Goal: Task Accomplishment & Management: Manage account settings

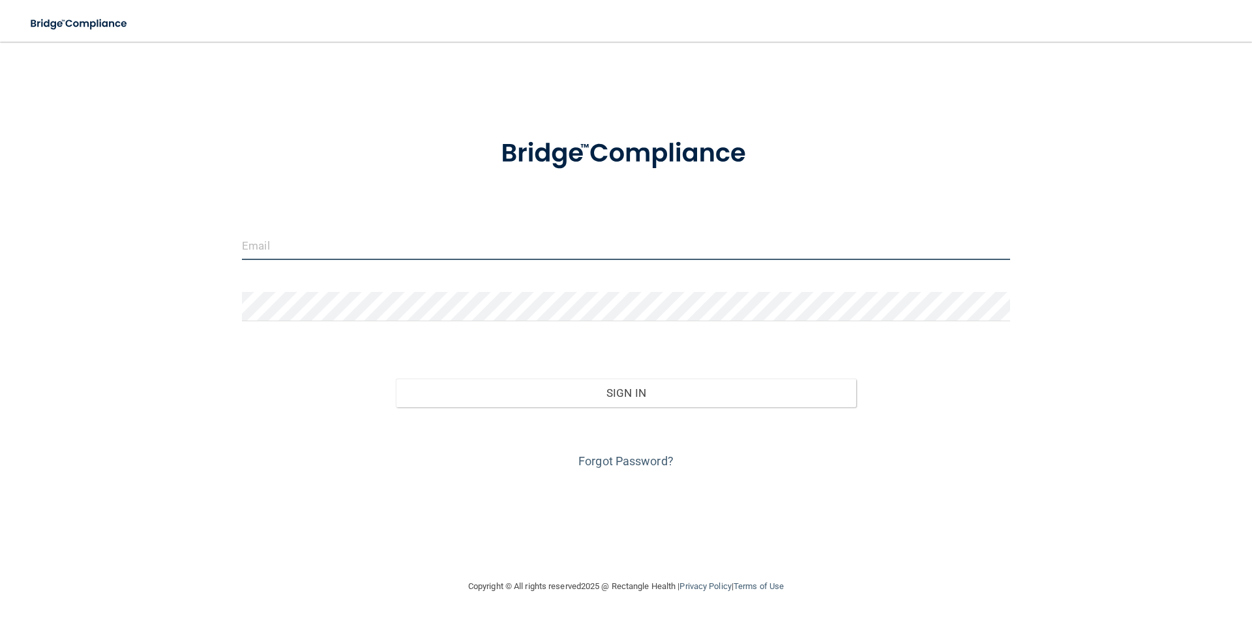
type input "[PERSON_NAME][EMAIL_ADDRESS][DOMAIN_NAME]"
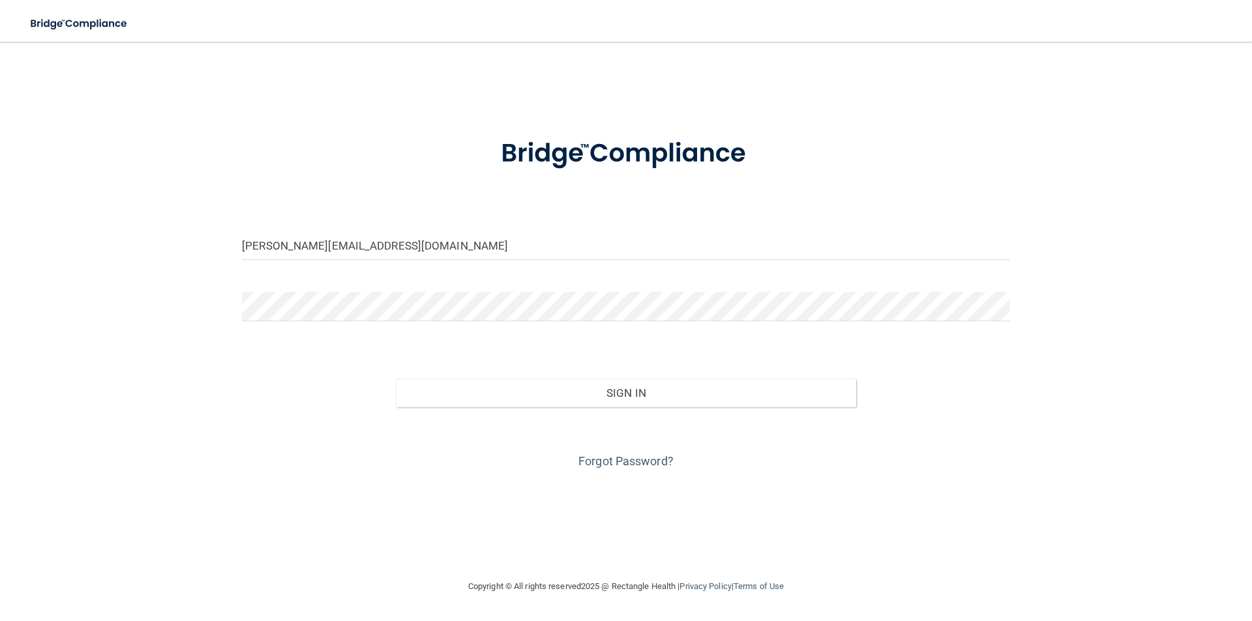
click at [591, 409] on div "Forgot Password?" at bounding box center [626, 439] width 788 height 65
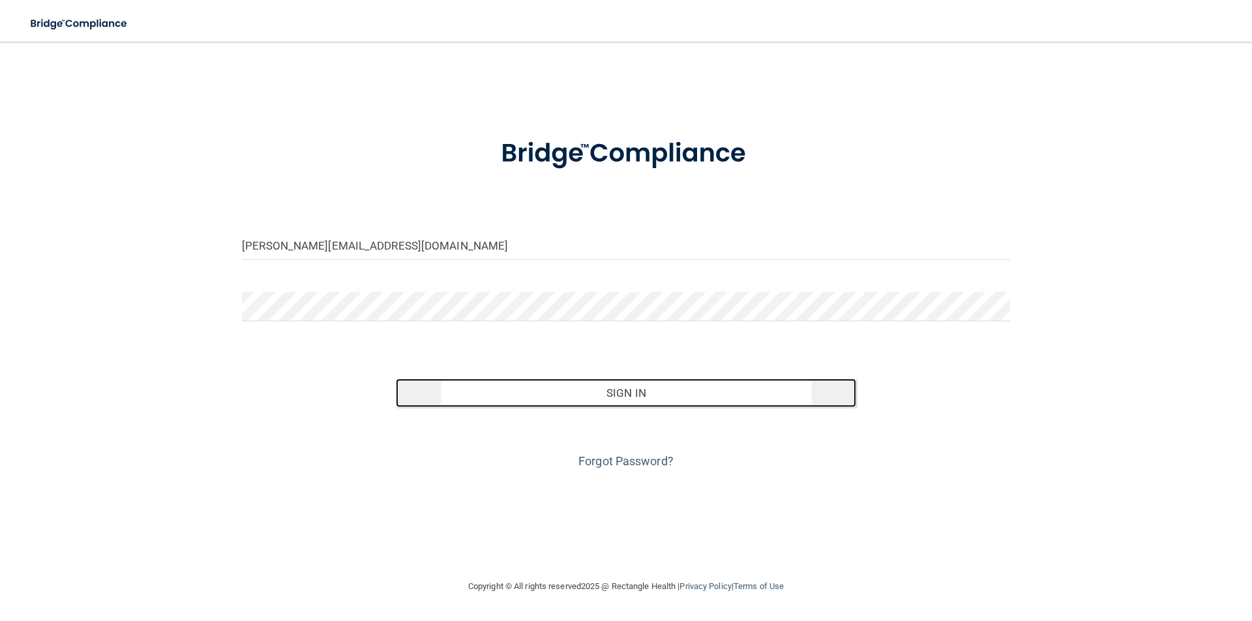
click at [597, 396] on button "Sign In" at bounding box center [626, 393] width 461 height 29
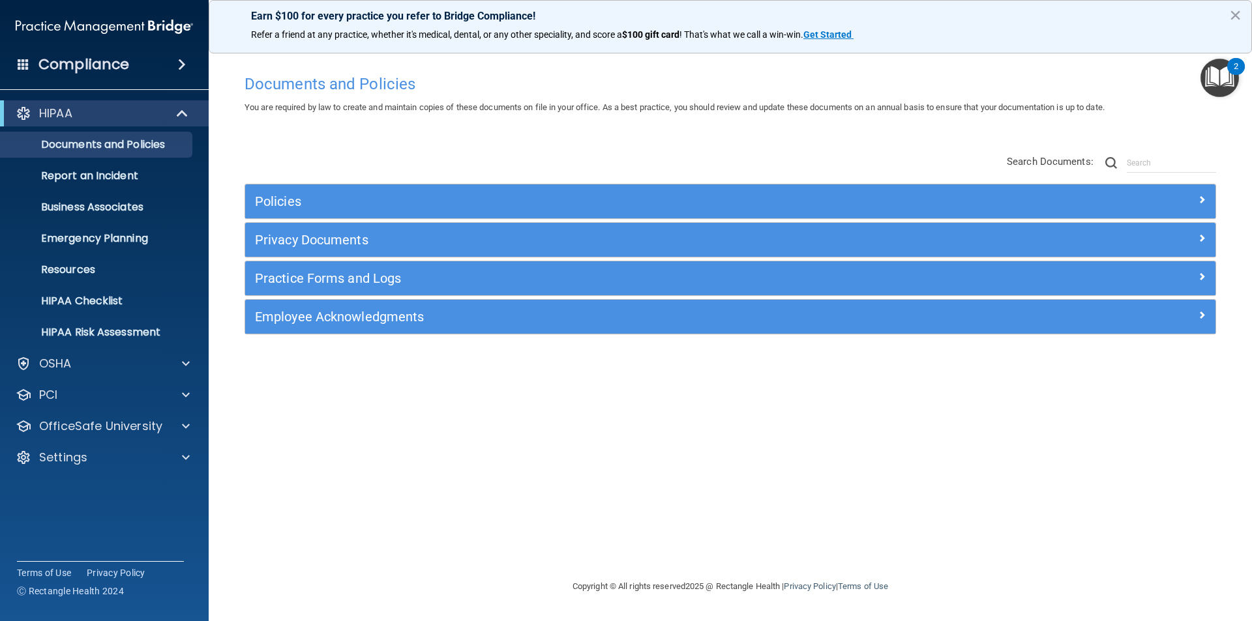
click at [1005, 188] on div "Policies" at bounding box center [730, 202] width 970 height 34
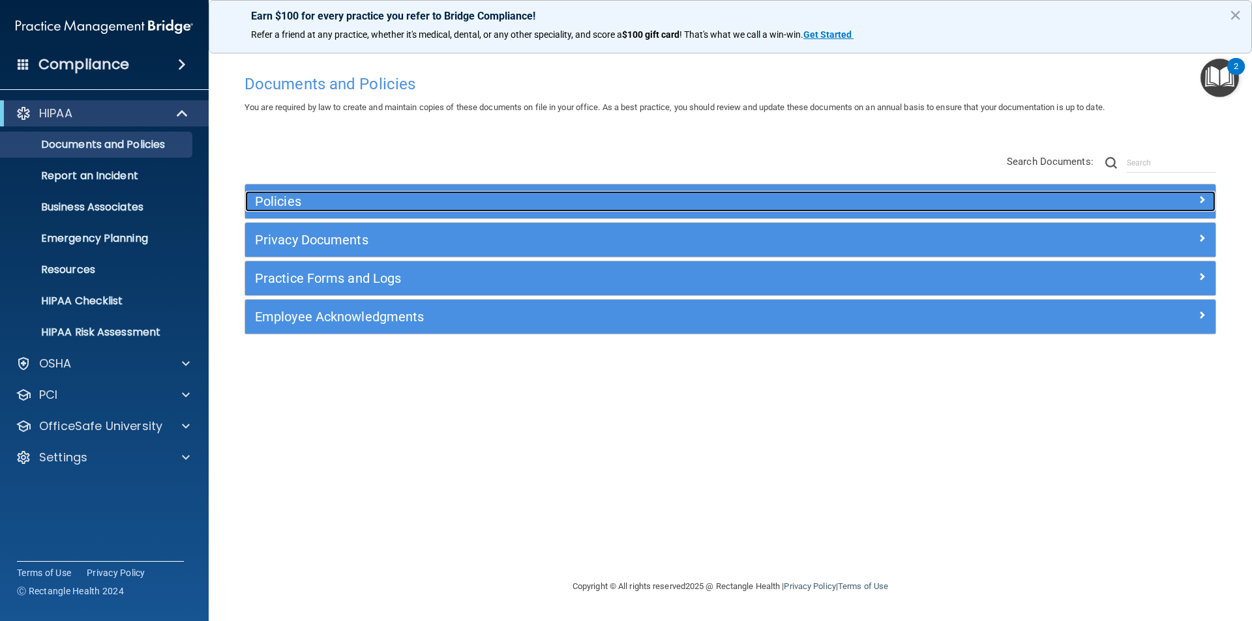
click at [1199, 197] on span at bounding box center [1202, 200] width 8 height 16
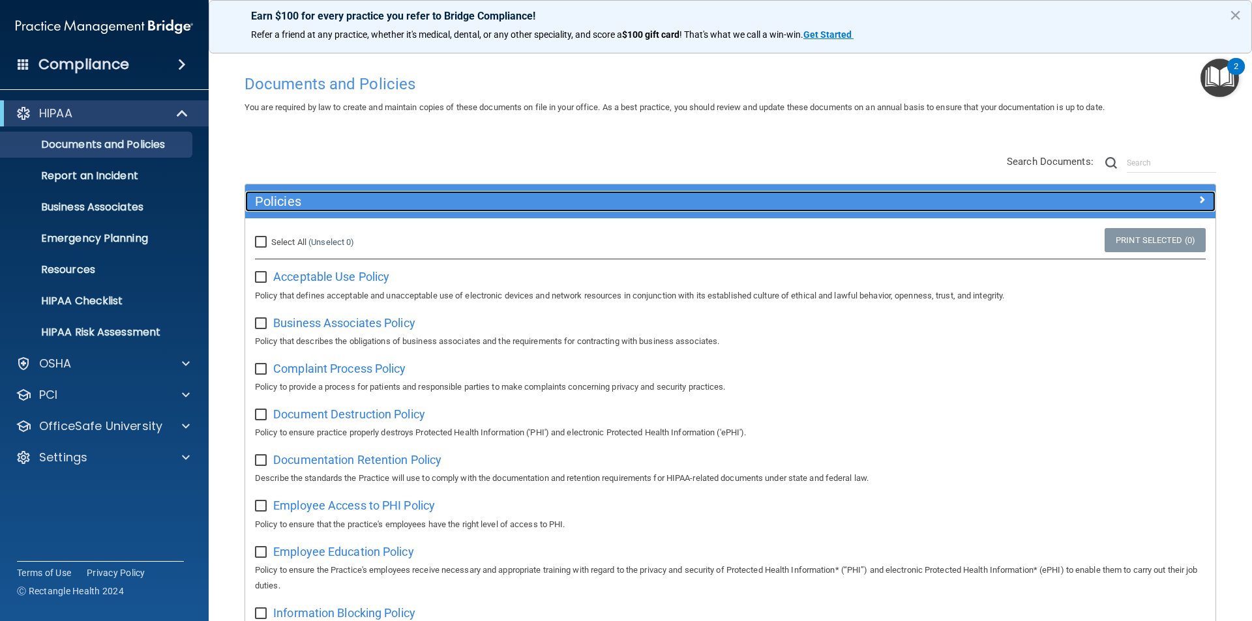
click at [434, 201] on h5 "Policies" at bounding box center [609, 201] width 708 height 14
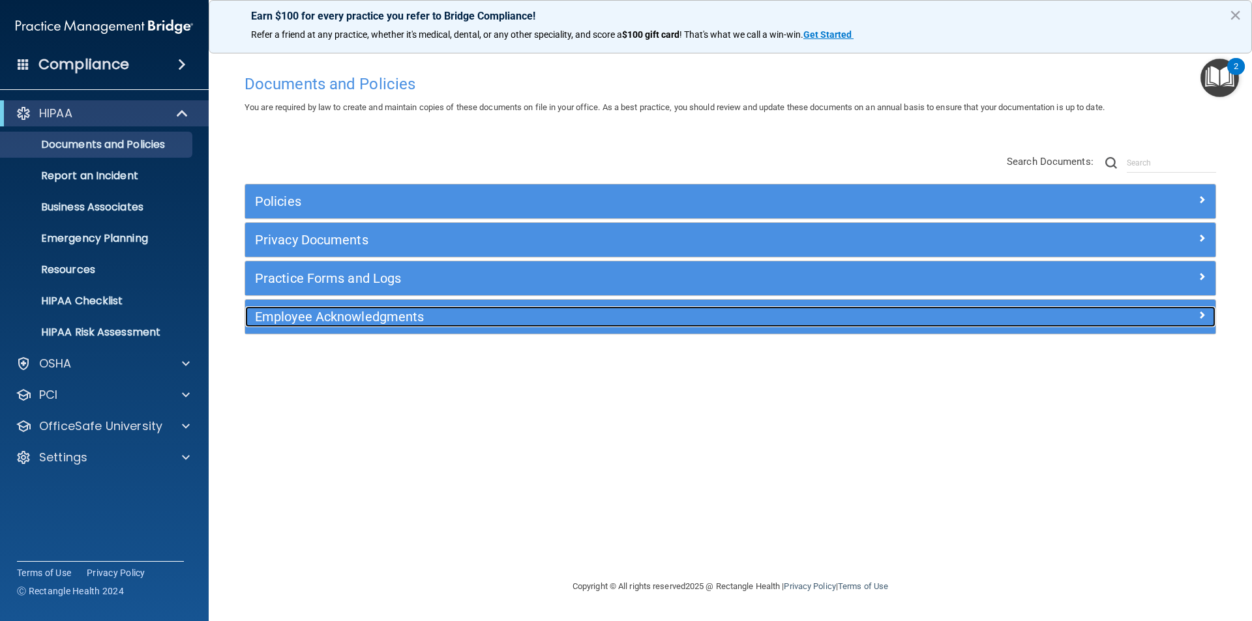
drag, startPoint x: 336, startPoint y: 318, endPoint x: 345, endPoint y: 329, distance: 14.4
click at [336, 318] on h5 "Employee Acknowledgments" at bounding box center [609, 317] width 708 height 14
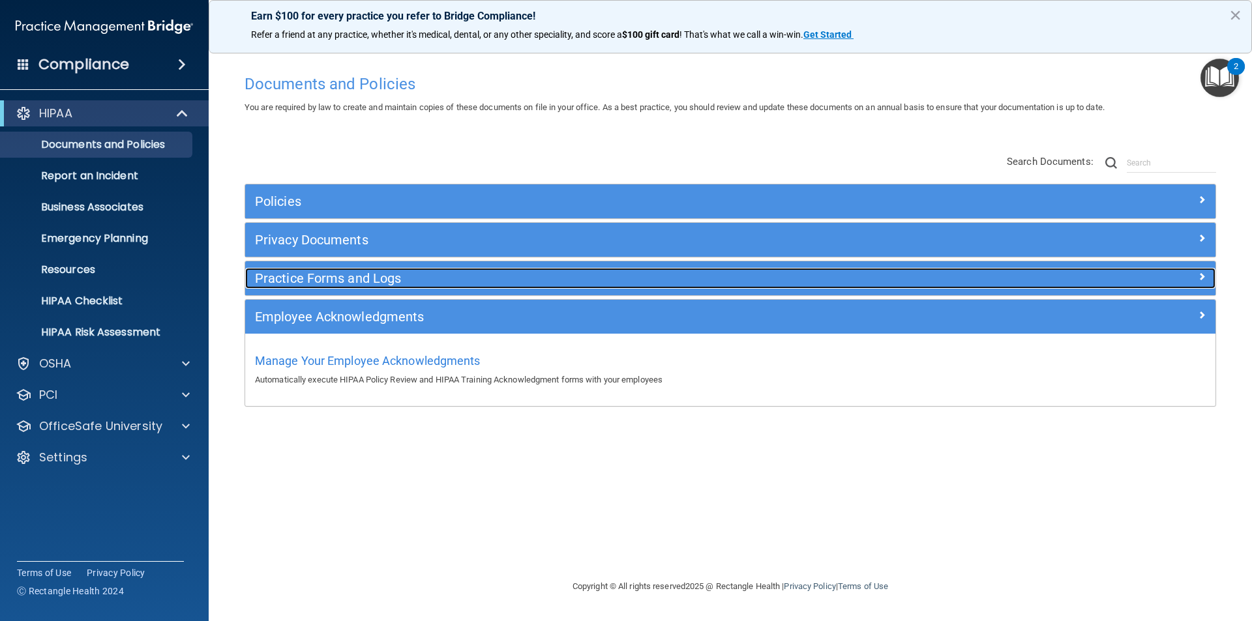
click at [323, 280] on h5 "Practice Forms and Logs" at bounding box center [609, 278] width 708 height 14
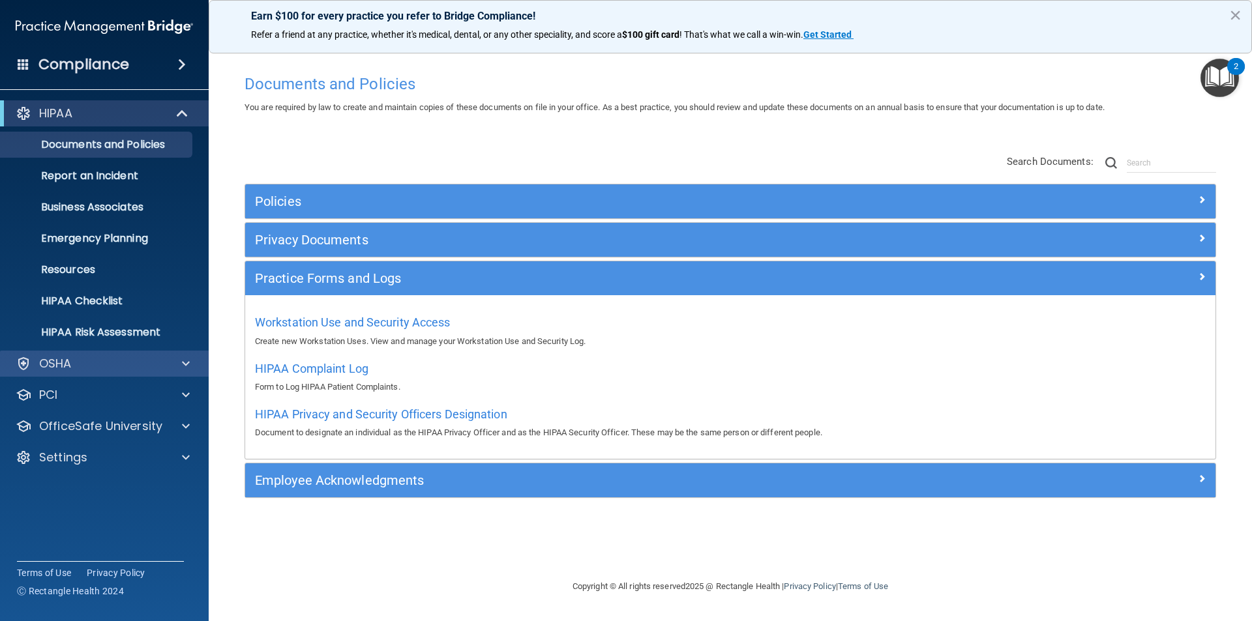
click at [155, 357] on div "OSHA" at bounding box center [104, 364] width 209 height 26
click at [180, 363] on div at bounding box center [184, 364] width 33 height 16
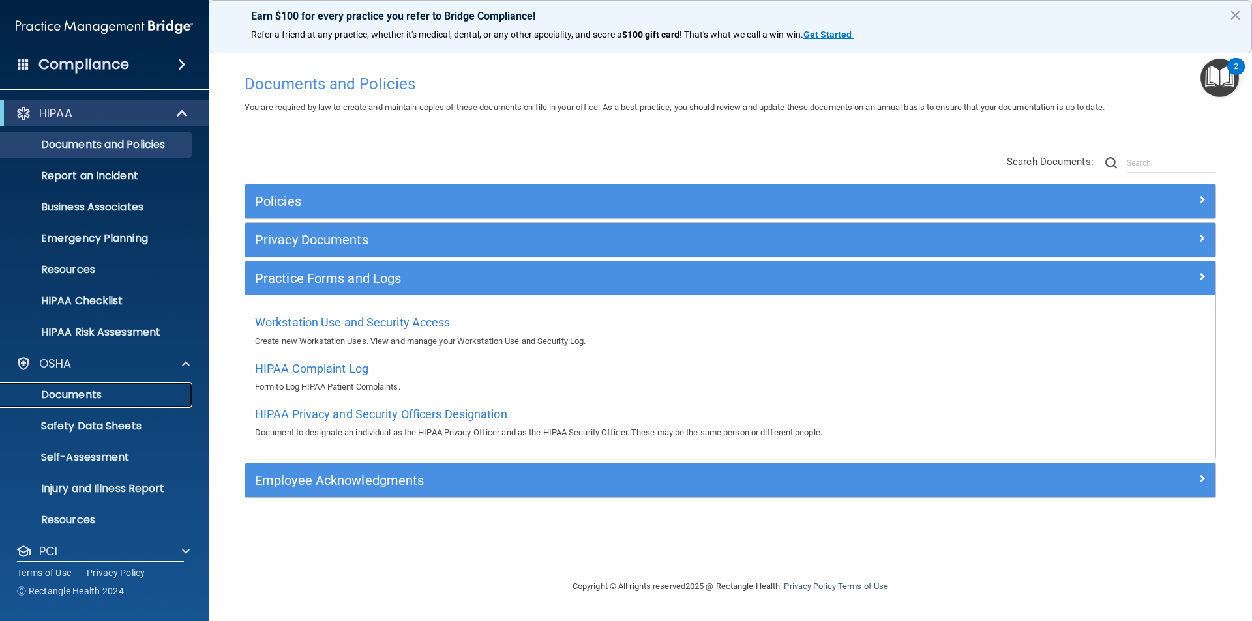
click at [93, 394] on p "Documents" at bounding box center [97, 395] width 178 height 13
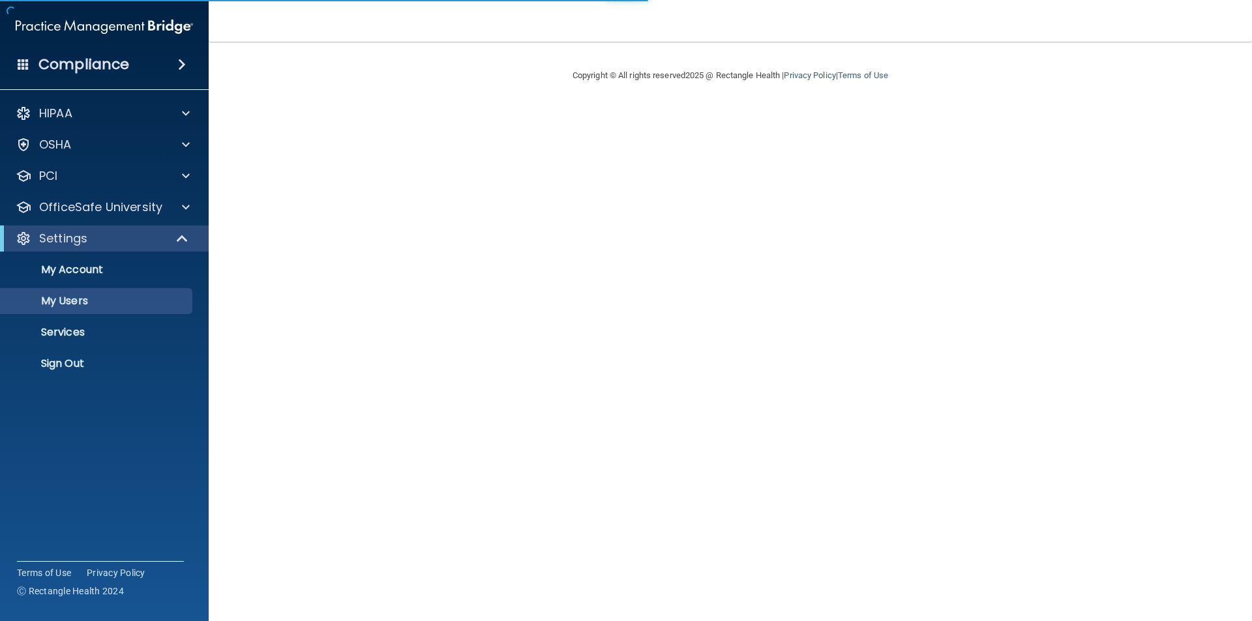
select select "20"
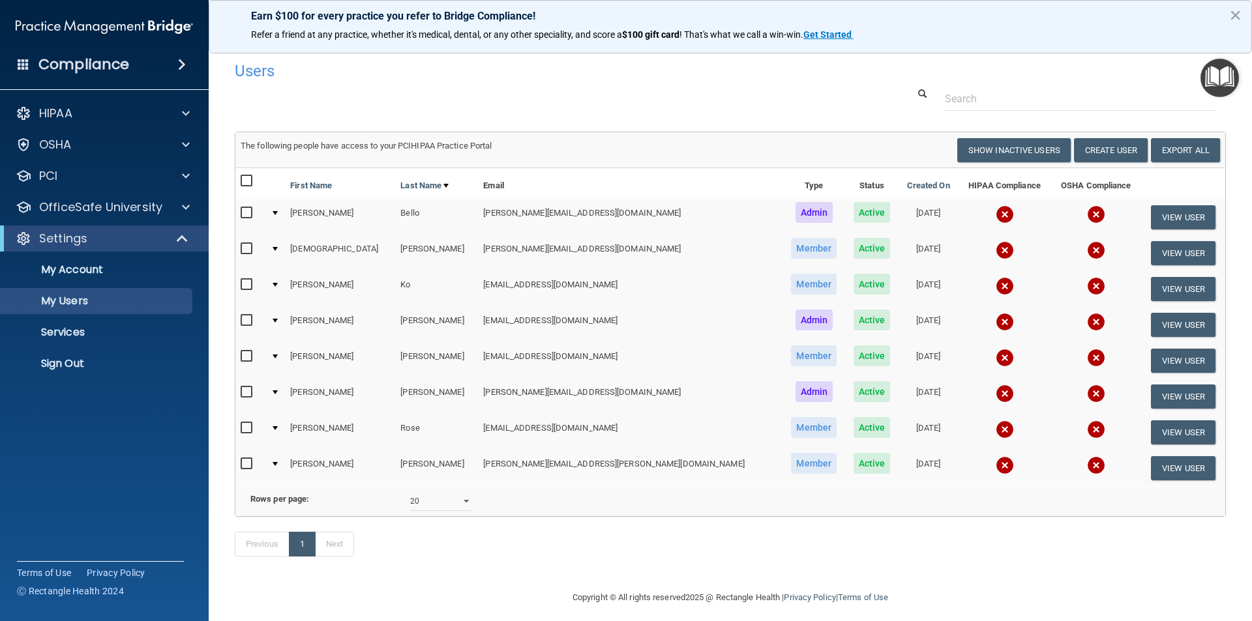
click at [239, 246] on td at bounding box center [250, 253] width 30 height 36
click at [245, 251] on input "checkbox" at bounding box center [248, 249] width 15 height 10
checkbox input "true"
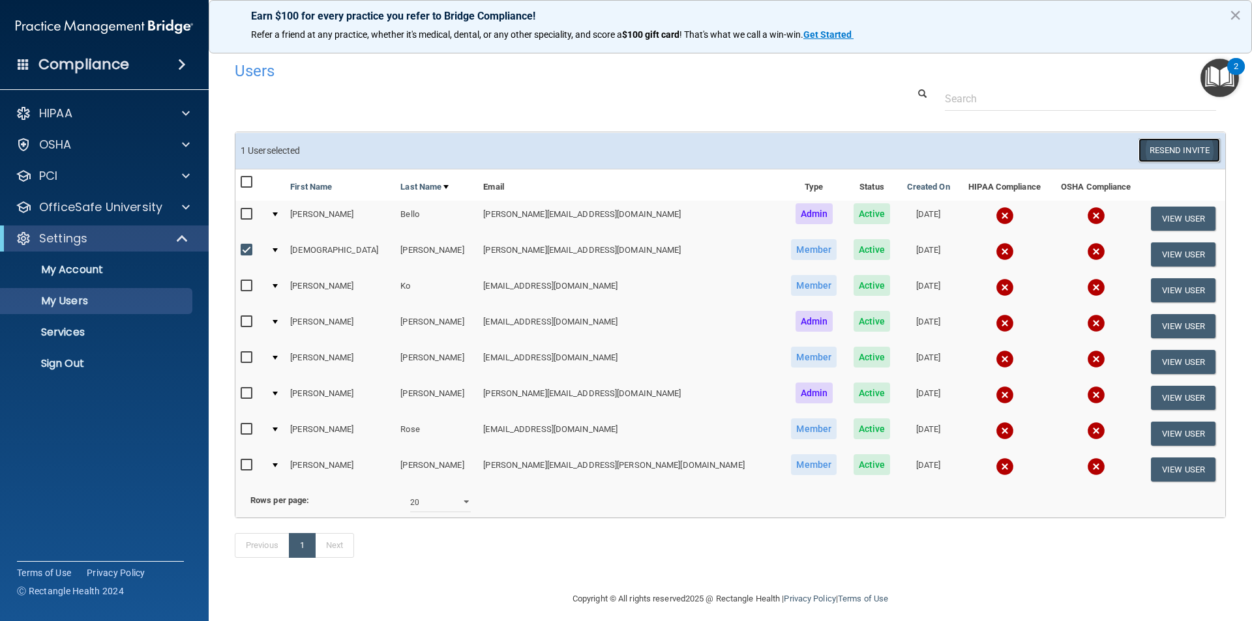
click at [1175, 151] on button "Resend Invite" at bounding box center [1178, 150] width 81 height 24
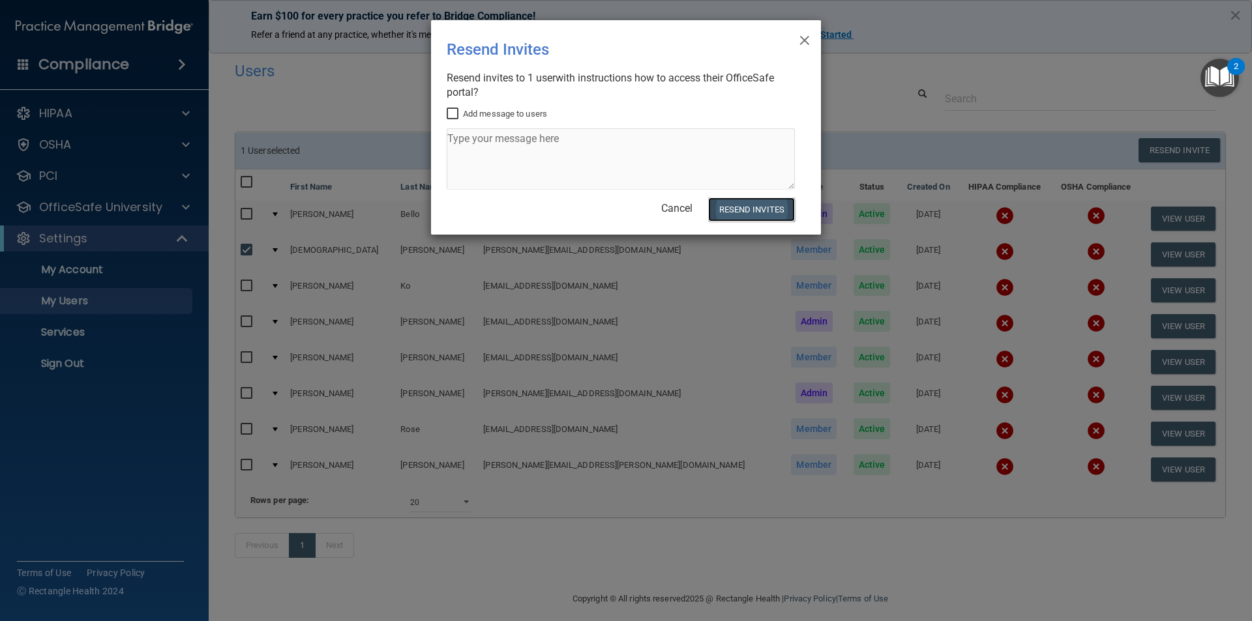
click at [756, 209] on button "Resend Invites" at bounding box center [751, 210] width 87 height 24
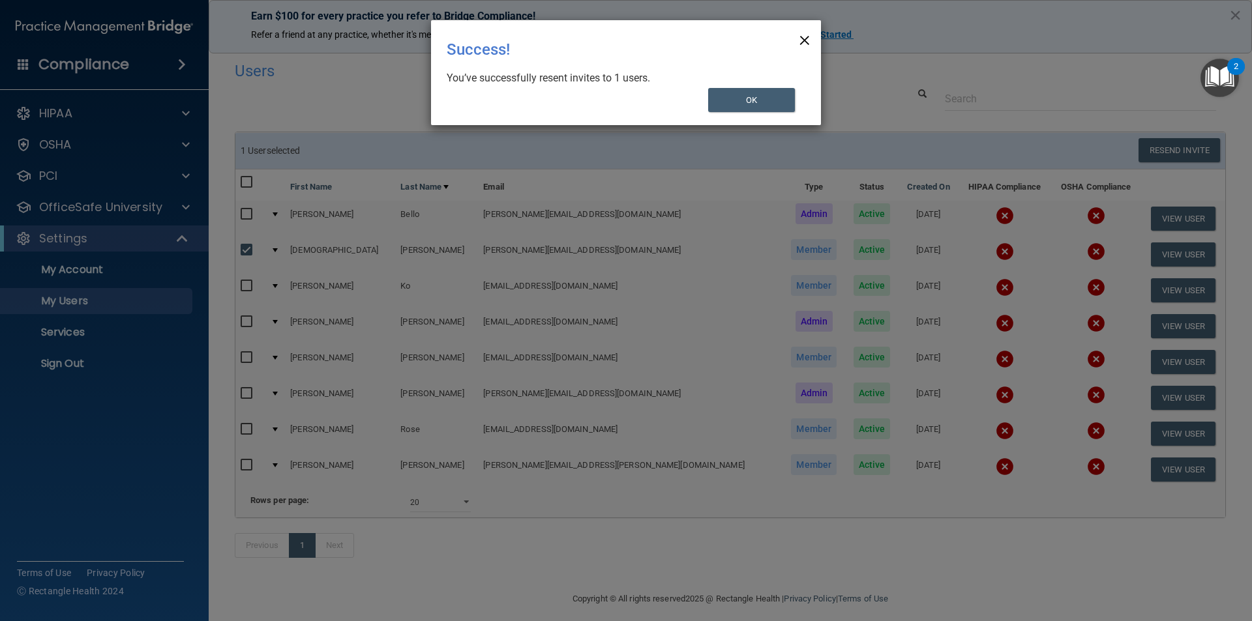
click at [803, 36] on span "×" at bounding box center [805, 38] width 12 height 26
